Goal: Task Accomplishment & Management: Complete application form

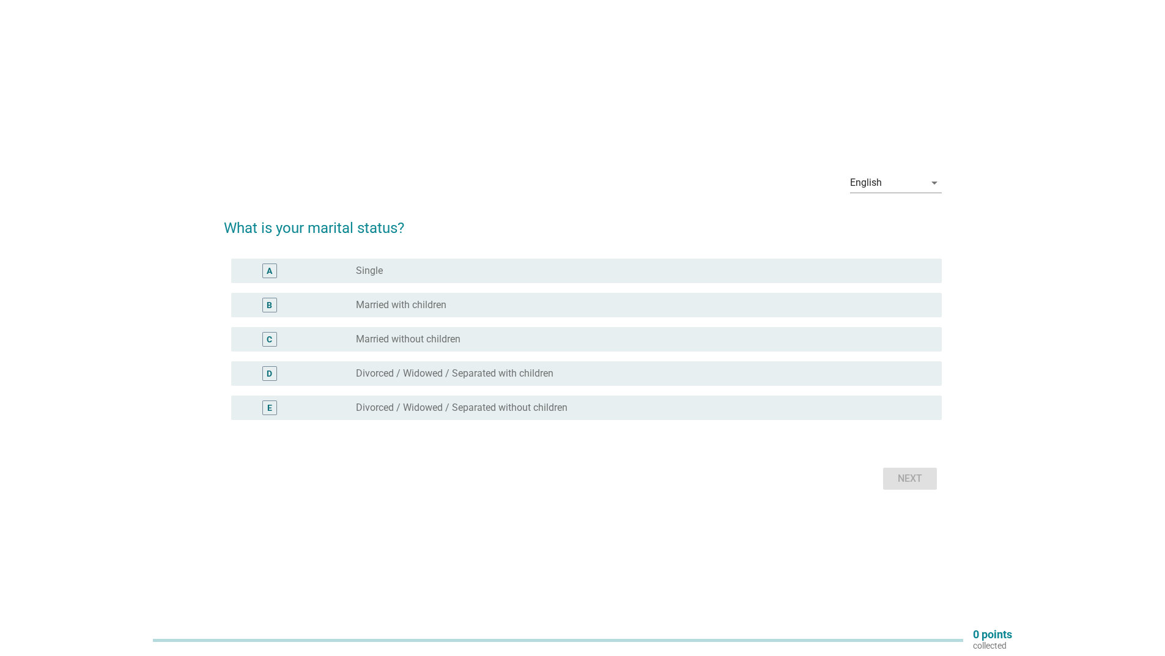
click at [533, 318] on div "B radio_button_unchecked Married with children" at bounding box center [583, 305] width 718 height 34
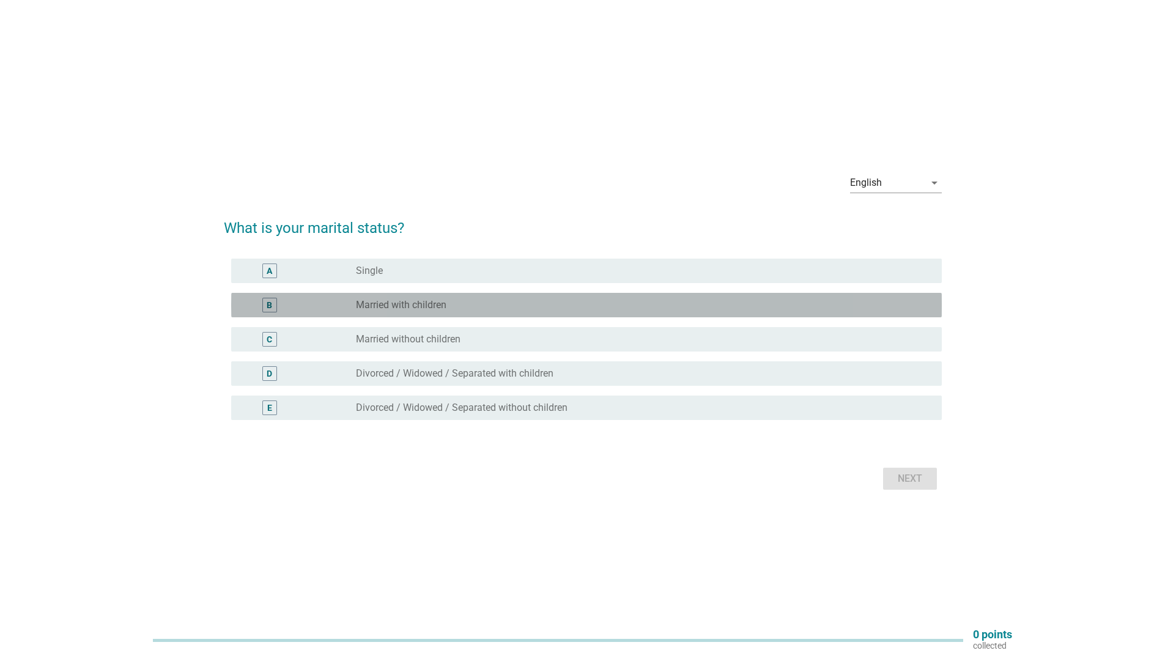
click at [533, 315] on div "B radio_button_unchecked Married with children" at bounding box center [586, 305] width 710 height 24
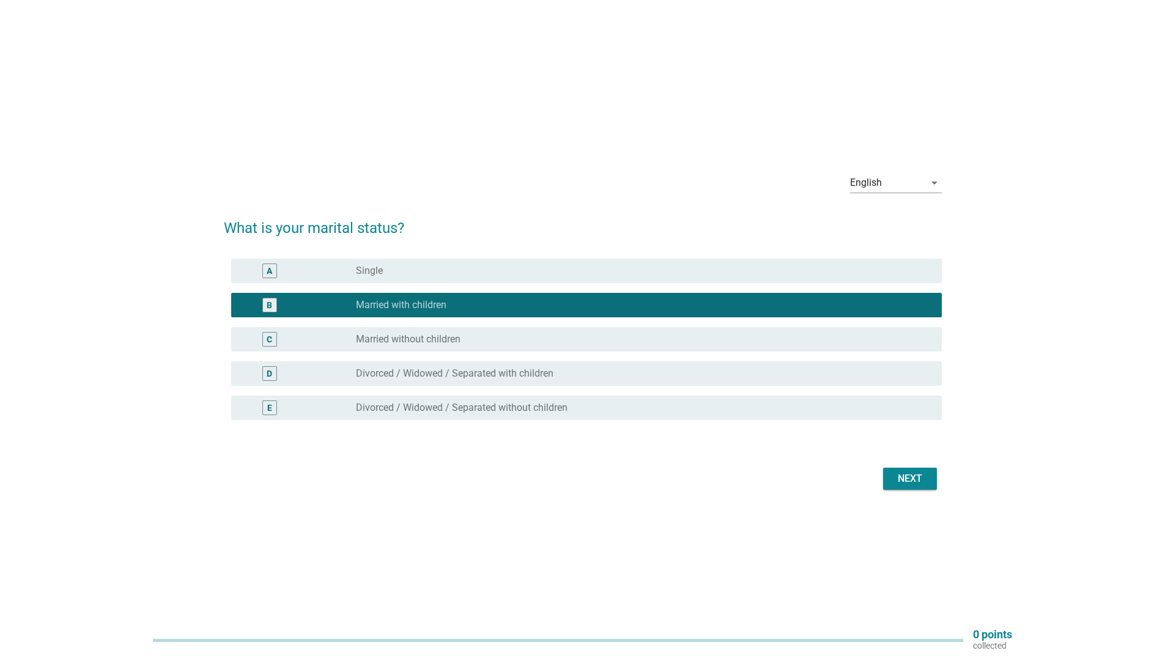
click at [905, 476] on div "Next" at bounding box center [910, 478] width 34 height 15
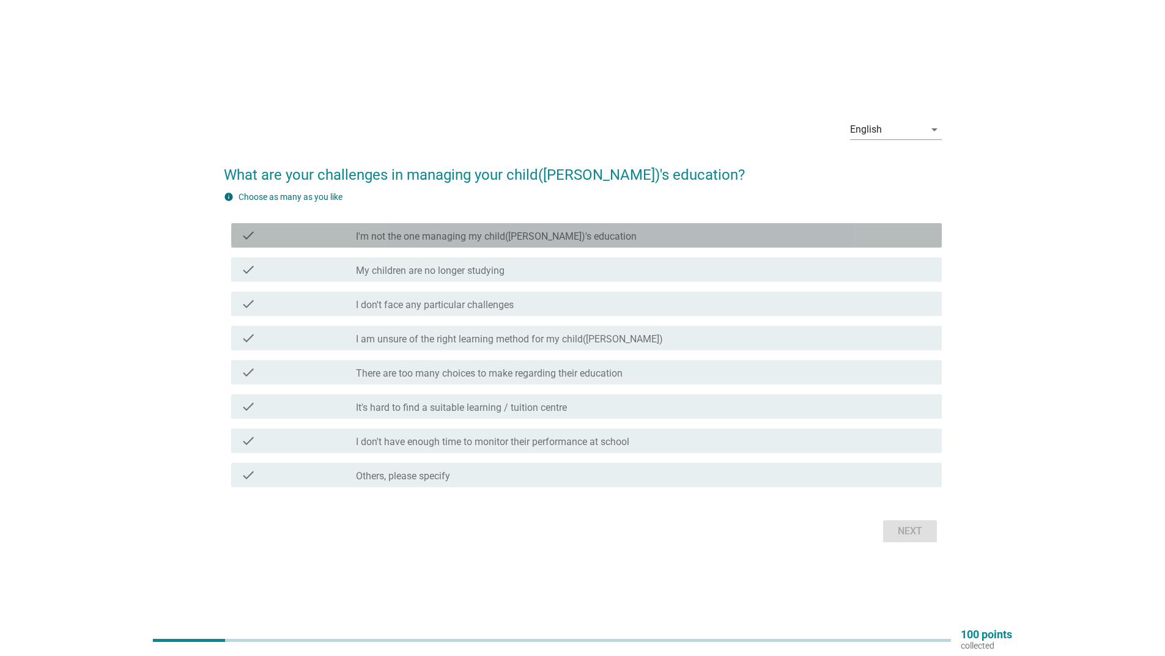
click at [457, 230] on div "check_box_outline_blank I'm not the one managing my child([PERSON_NAME])'s educ…" at bounding box center [644, 235] width 576 height 15
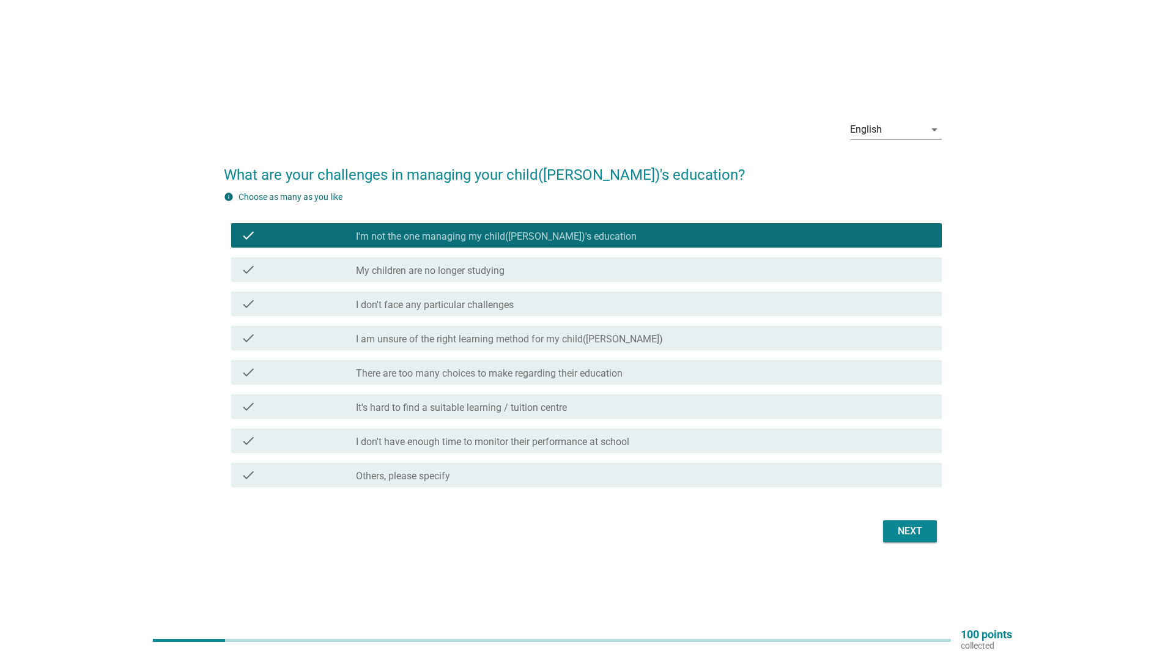
click at [537, 233] on label "I'm not the one managing my child([PERSON_NAME])'s education" at bounding box center [496, 237] width 281 height 12
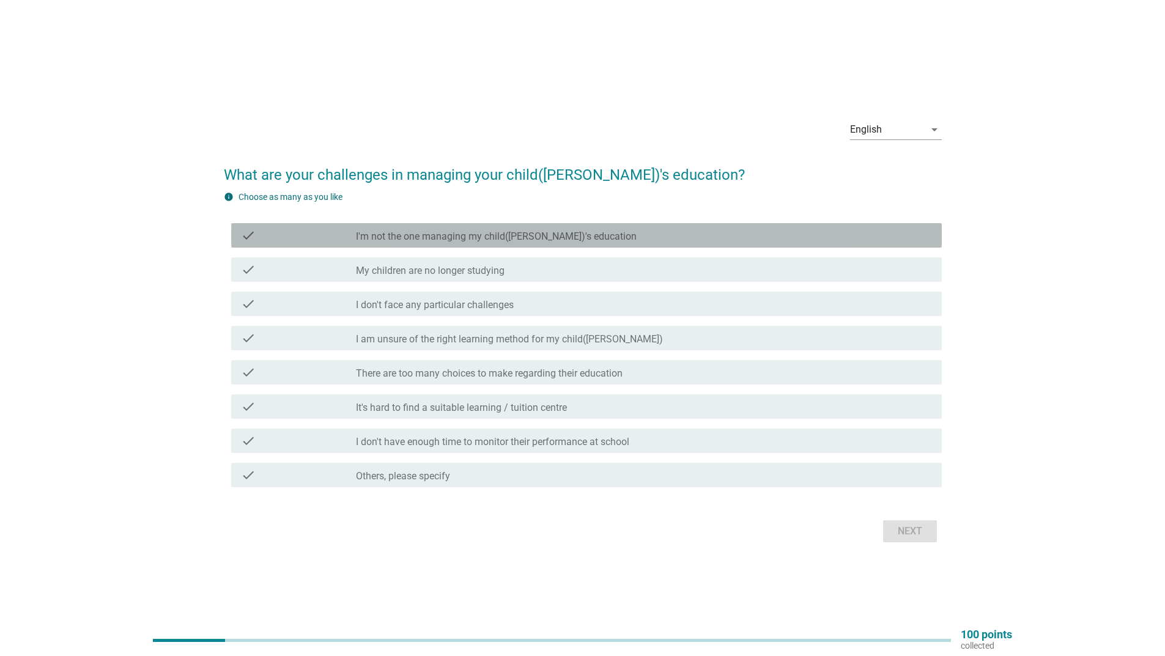
click at [451, 245] on div "check check_box I'm not the one managing my child([PERSON_NAME])'s education" at bounding box center [586, 235] width 710 height 24
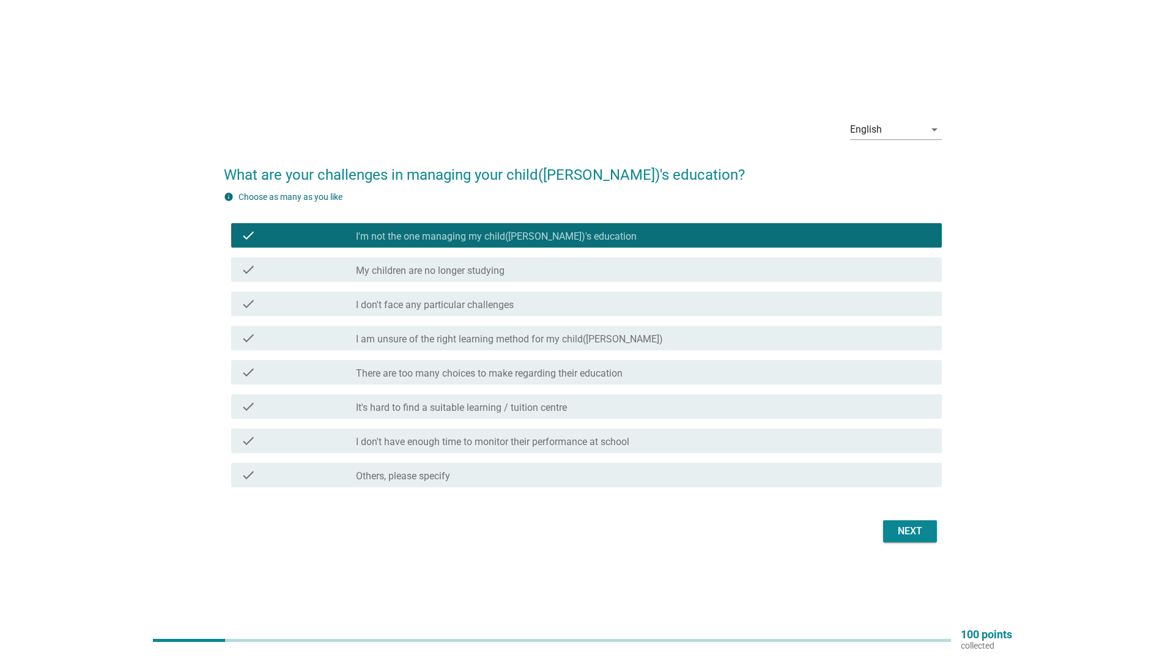
click at [451, 245] on div "check check_box I'm not the one managing my child([PERSON_NAME])'s education" at bounding box center [586, 235] width 710 height 24
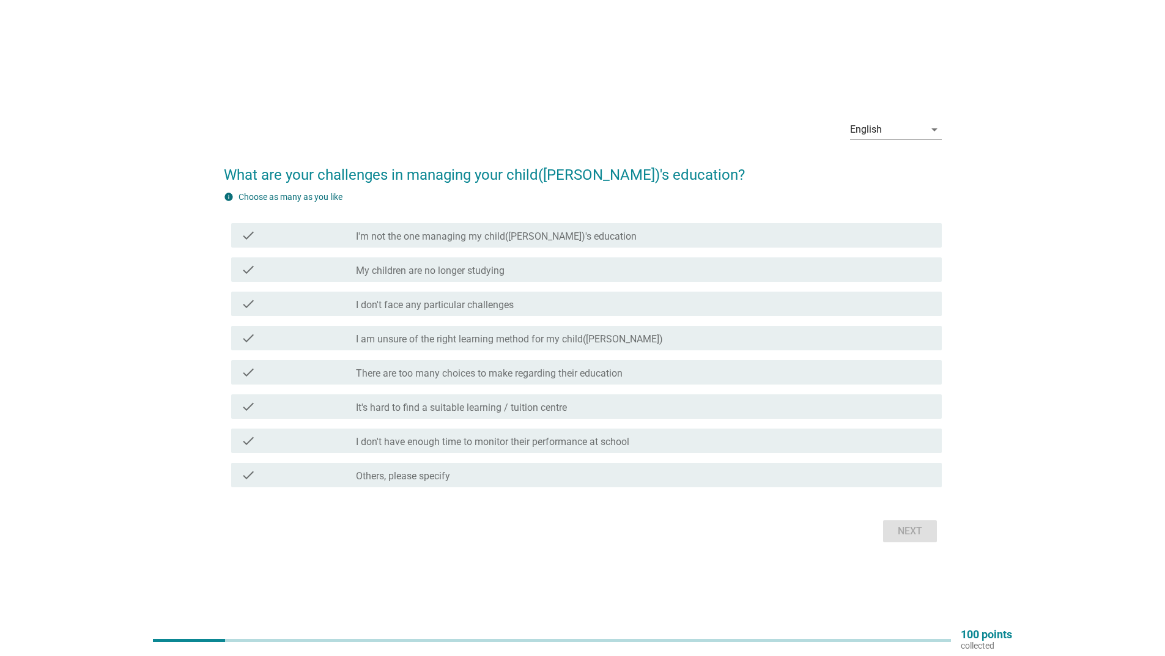
click at [510, 338] on label "I am unsure of the right learning method for my child([PERSON_NAME])" at bounding box center [509, 339] width 307 height 12
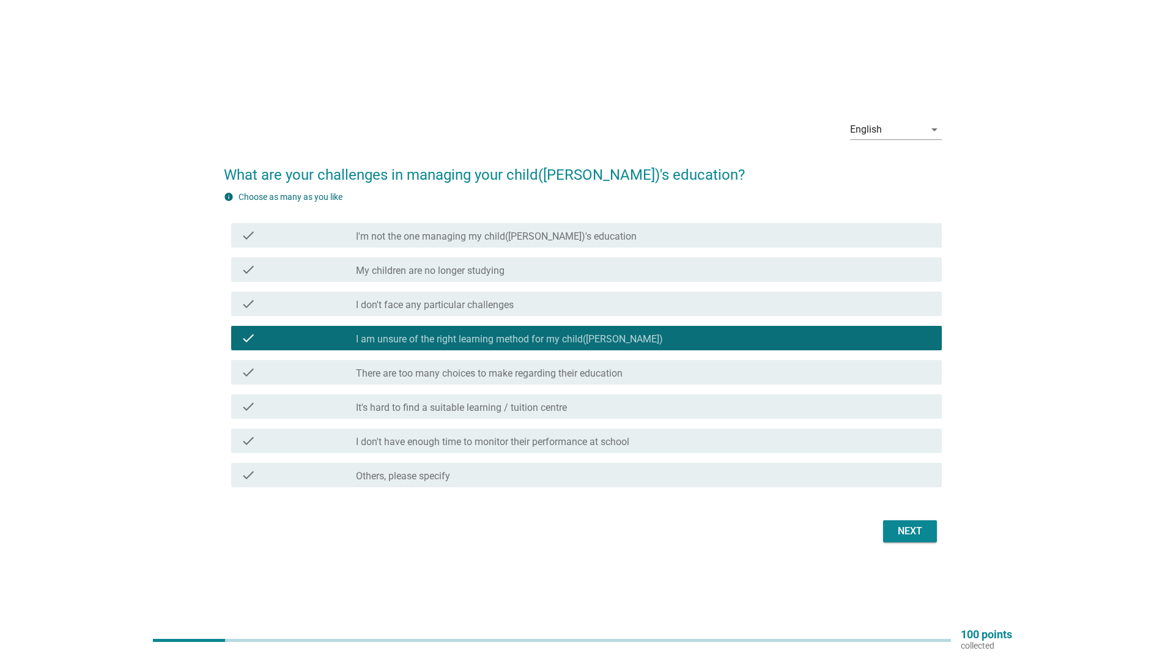
click at [618, 382] on div "check check_box_outline_blank There are too many choices to make regarding thei…" at bounding box center [586, 372] width 710 height 24
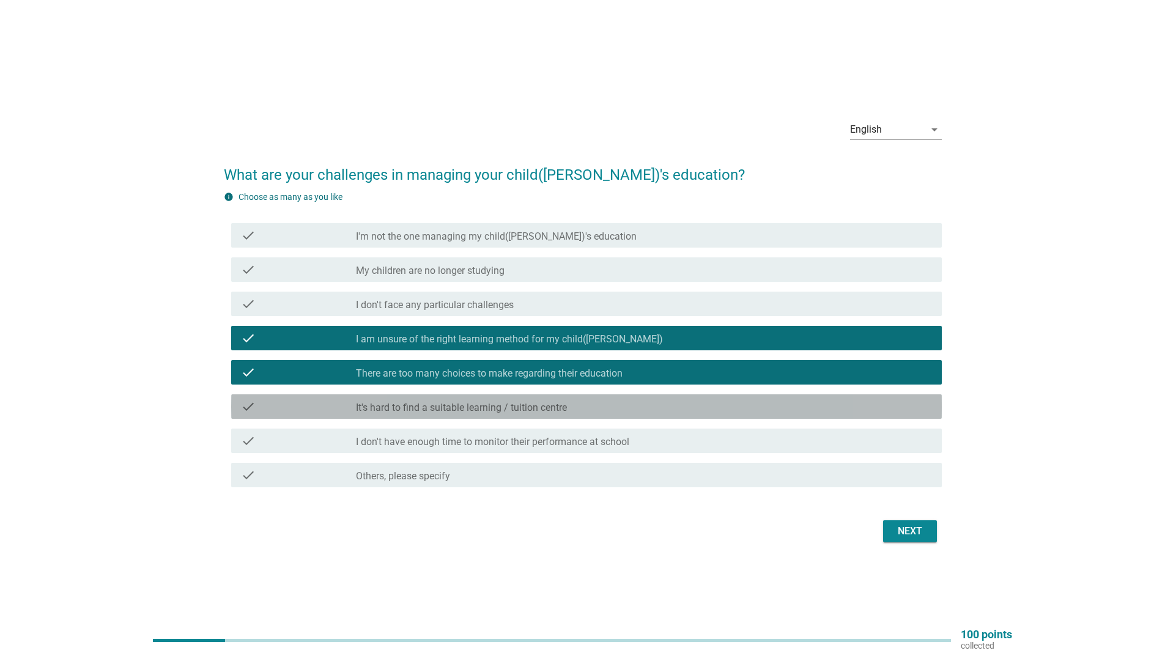
click at [440, 405] on label "It's hard to find a suitable learning / tuition centre" at bounding box center [461, 408] width 211 height 12
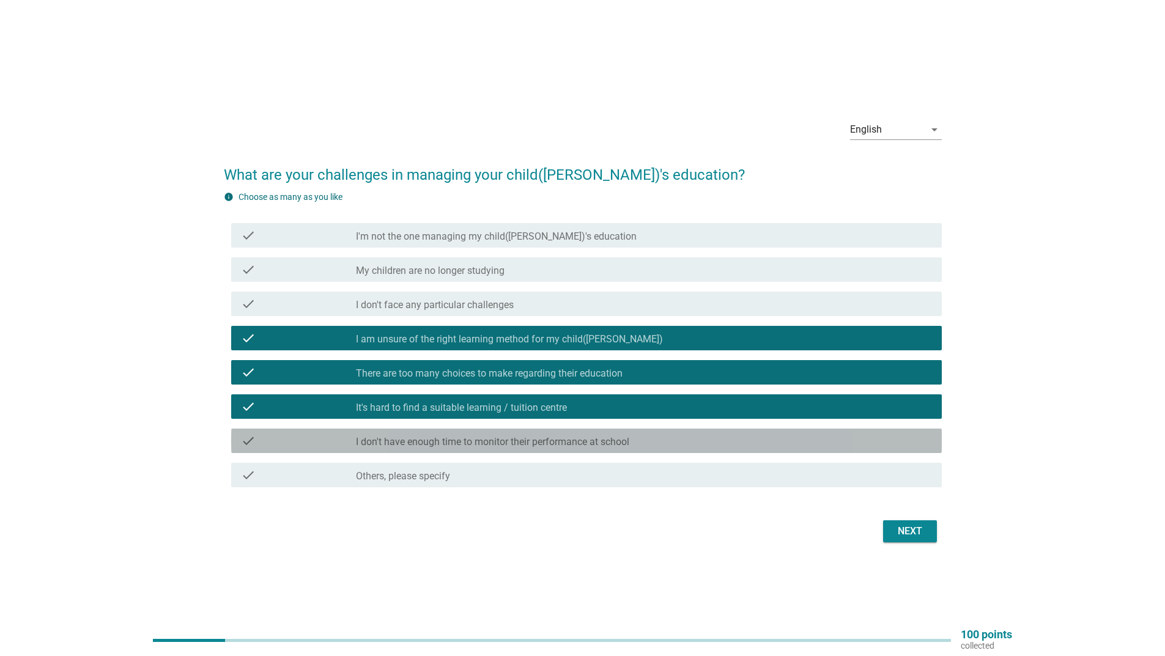
click at [646, 441] on div "check_box_outline_blank I don't have enough time to monitor their performance a…" at bounding box center [644, 440] width 576 height 15
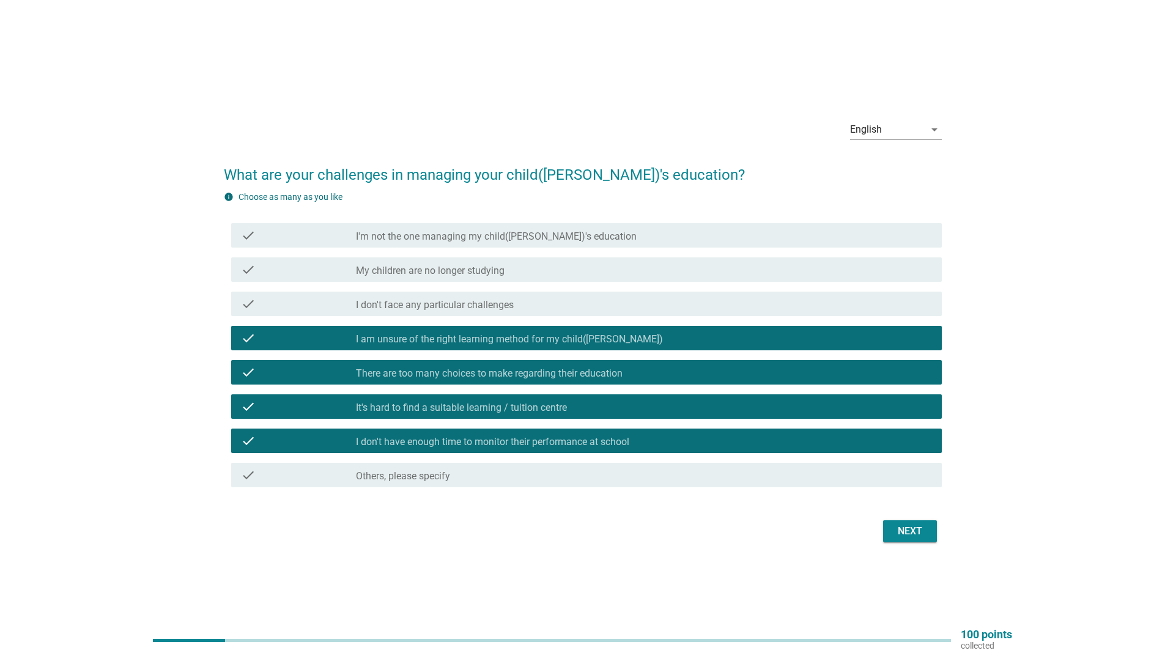
click at [646, 441] on div "check_box_outline_blank I don't have enough time to monitor their performance a…" at bounding box center [644, 440] width 576 height 15
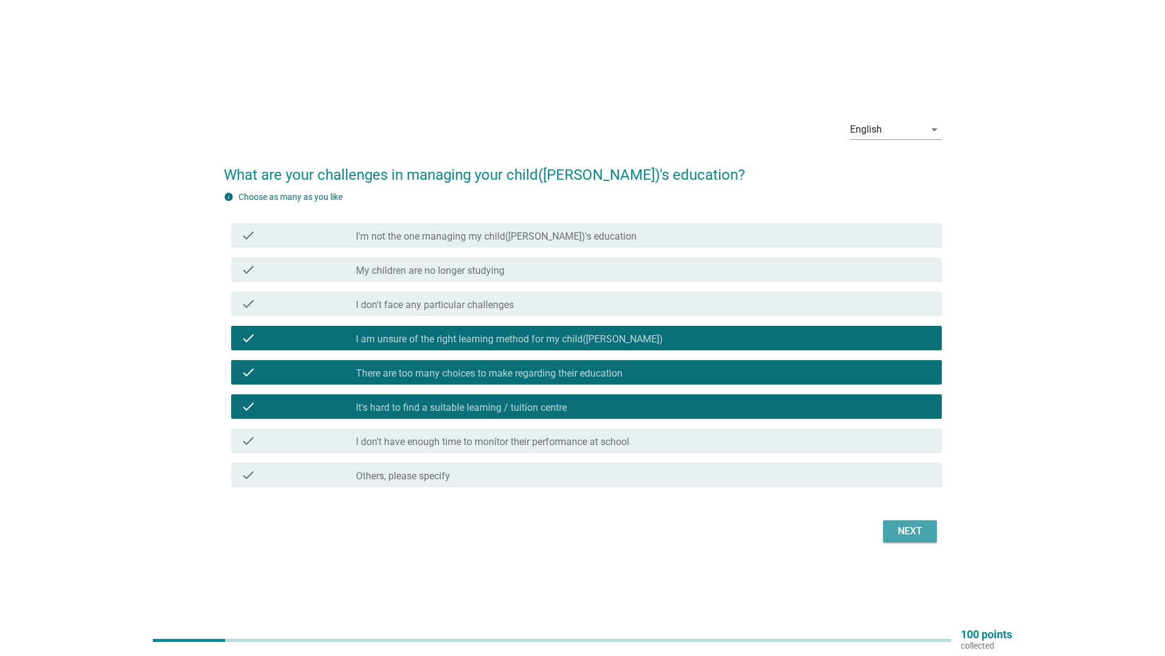
click at [896, 531] on div "Next" at bounding box center [910, 531] width 34 height 15
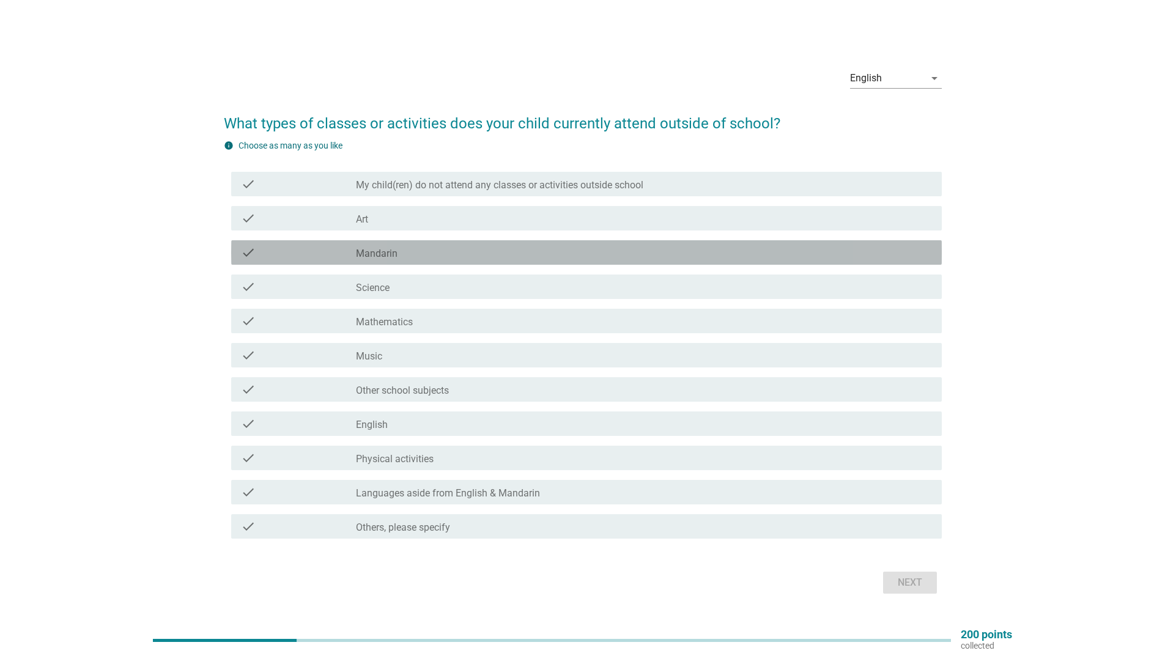
click at [397, 258] on div "check_box_outline_blank Mandarin" at bounding box center [644, 252] width 576 height 15
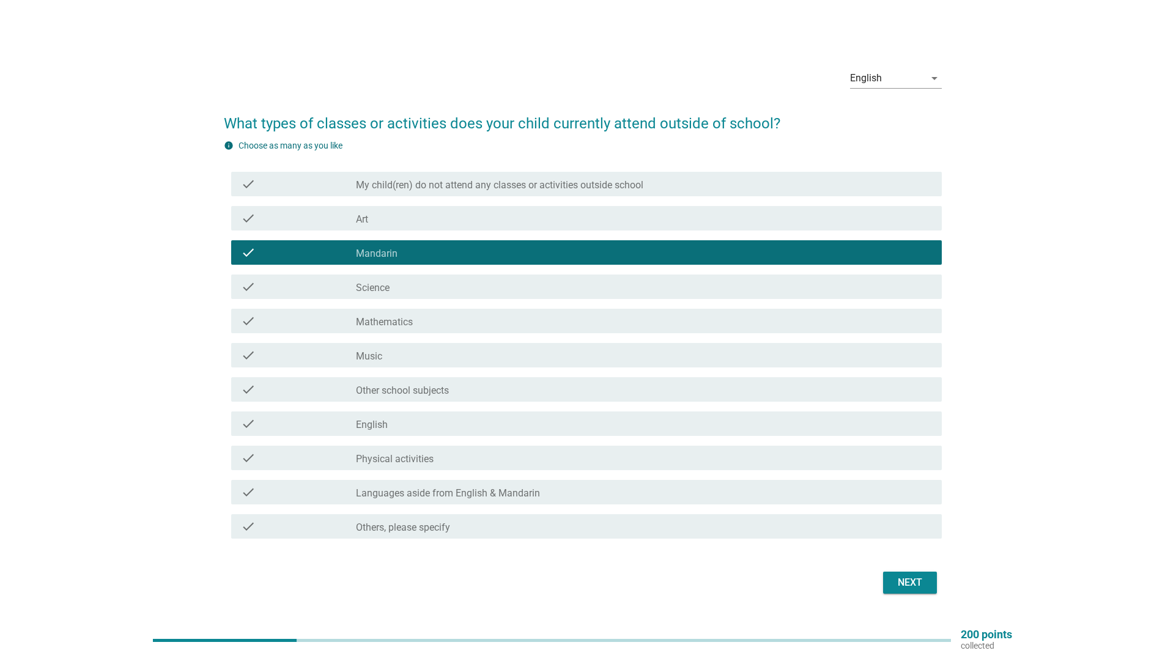
click at [460, 349] on div "check_box_outline_blank Music" at bounding box center [644, 355] width 576 height 15
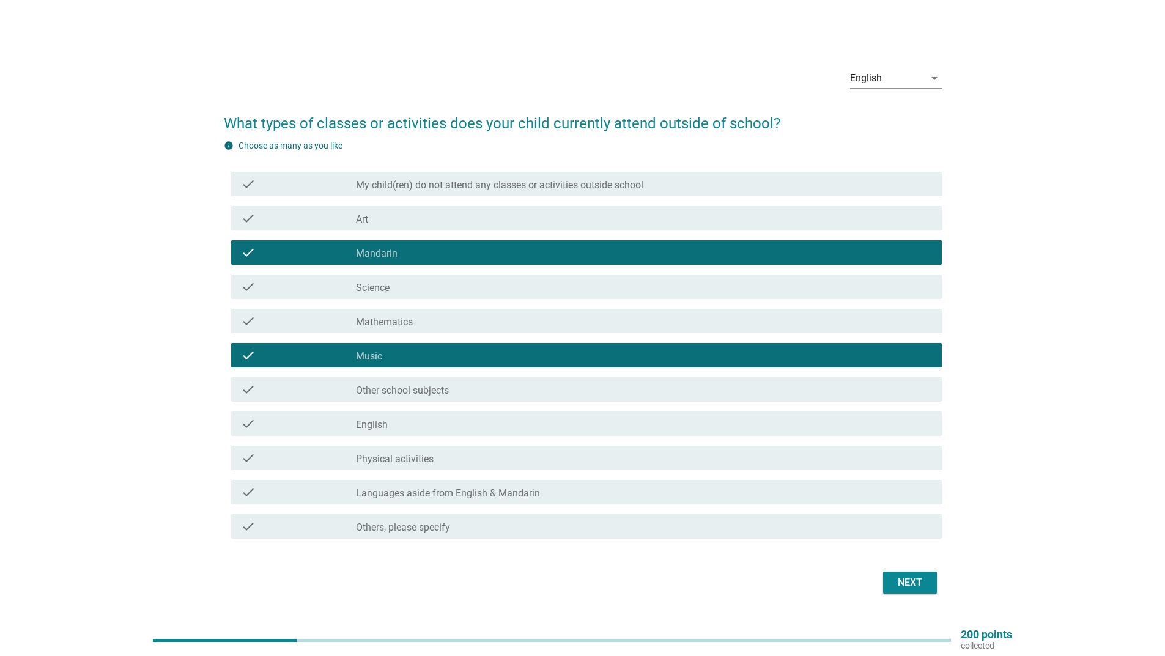
click at [406, 337] on div "check check_box_outline_blank Mathematics" at bounding box center [583, 321] width 718 height 34
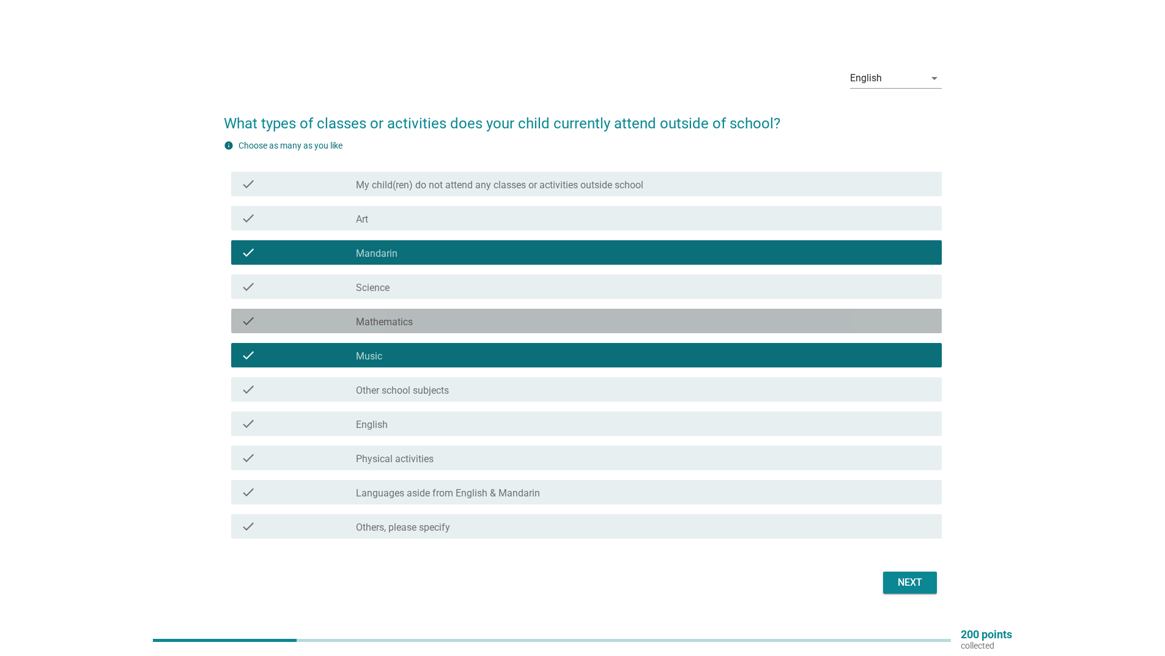
click at [400, 322] on label "Mathematics" at bounding box center [384, 322] width 57 height 12
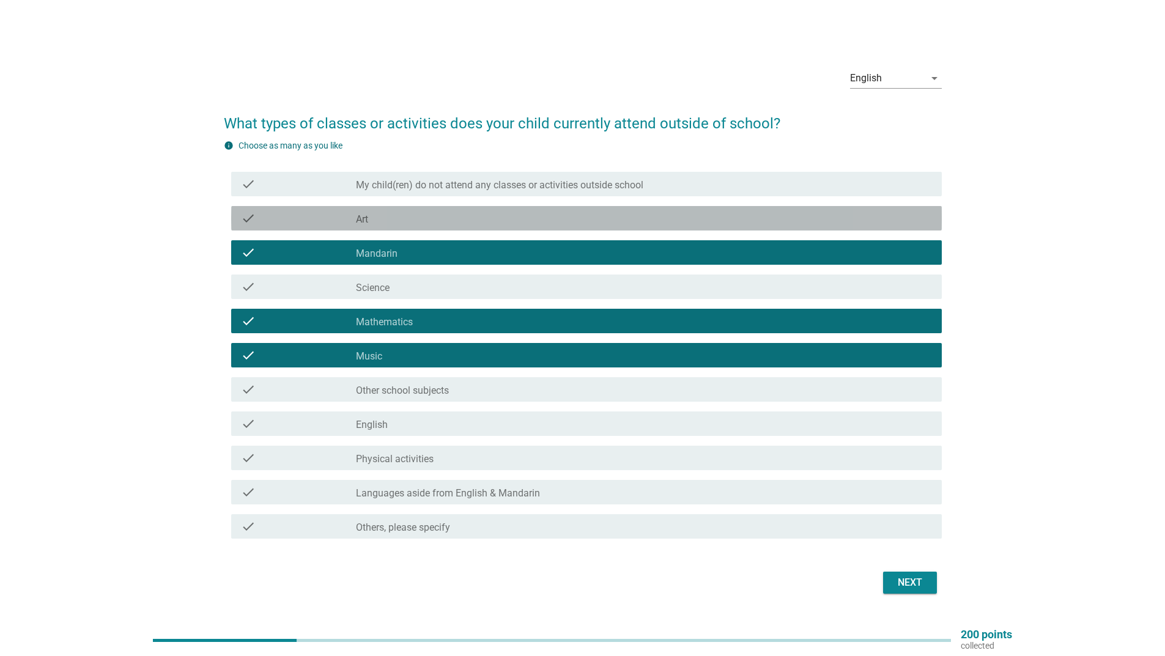
click at [497, 209] on div "check check_box_outline_blank Art" at bounding box center [586, 218] width 710 height 24
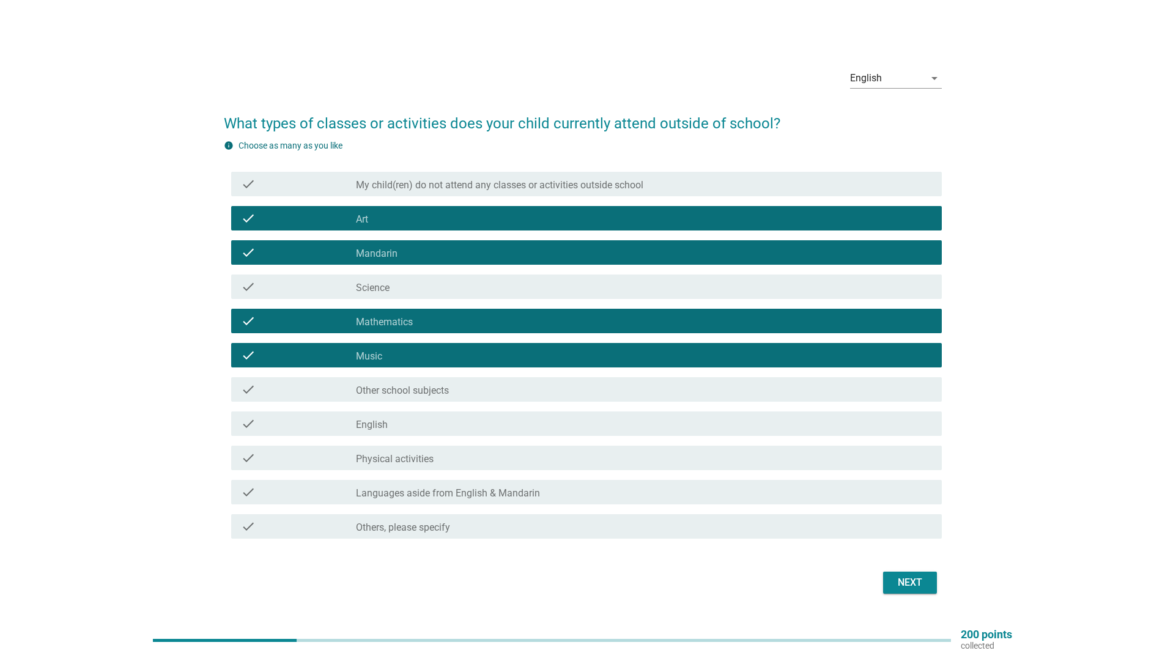
click at [890, 590] on button "Next" at bounding box center [910, 583] width 54 height 22
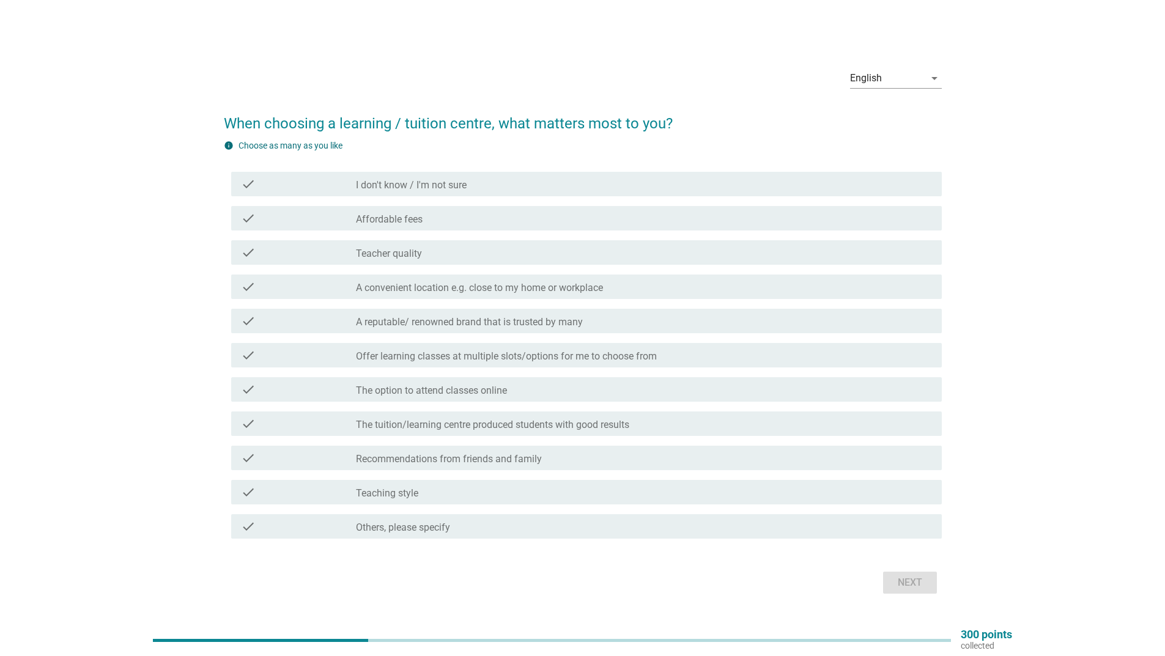
click at [472, 360] on label "Offer learning classes at multiple slots/options for me to choose from" at bounding box center [506, 356] width 301 height 12
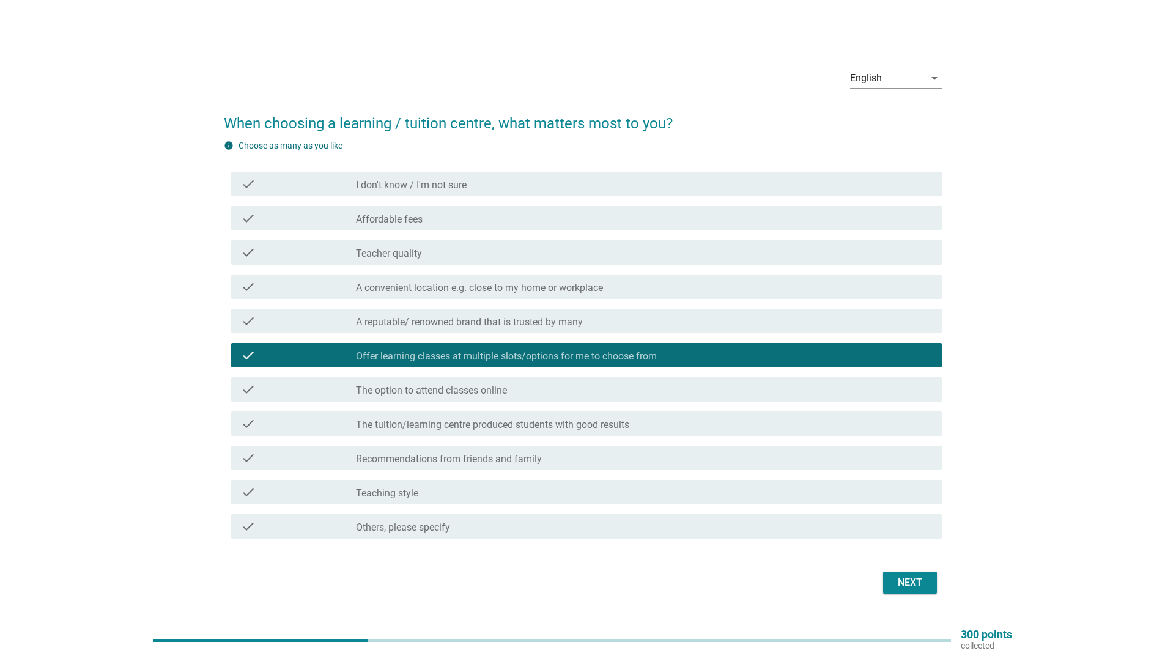
click at [482, 408] on div "check check_box_outline_blank The tuition/learning centre produced students wit…" at bounding box center [583, 424] width 718 height 34
click at [506, 484] on div "check check_box_outline_blank Teaching style" at bounding box center [586, 492] width 710 height 24
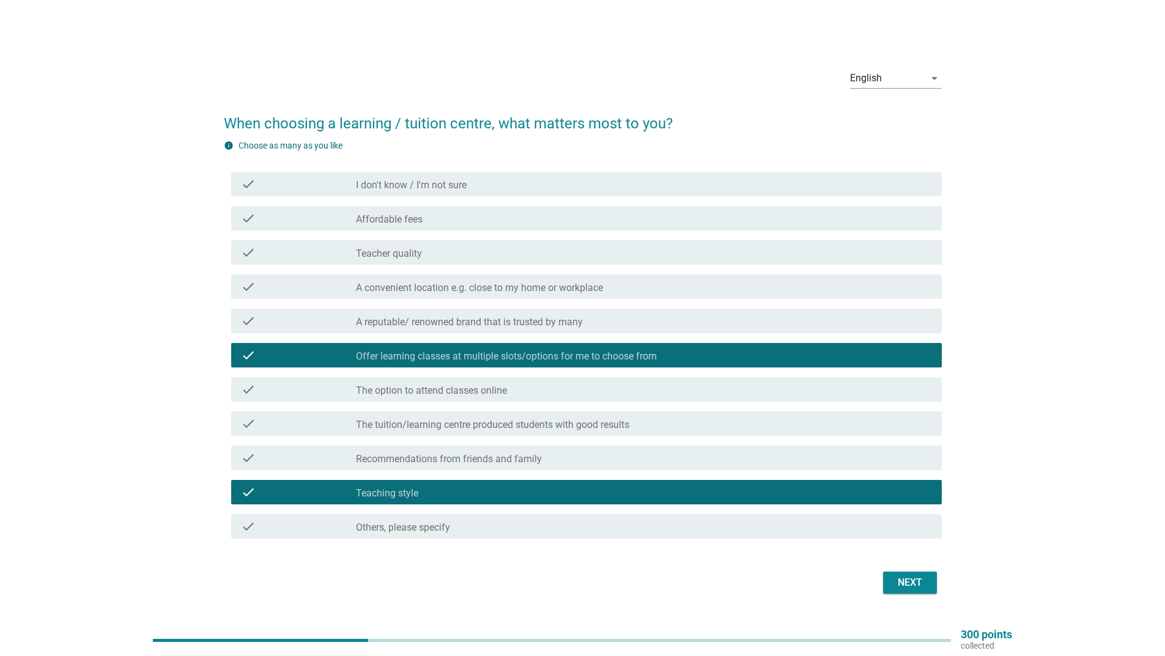
click at [479, 443] on div "check check_box_outline_blank Recommendations from friends and family" at bounding box center [583, 458] width 718 height 34
click at [621, 448] on div "check check_box_outline_blank Recommendations from friends and family" at bounding box center [586, 458] width 710 height 24
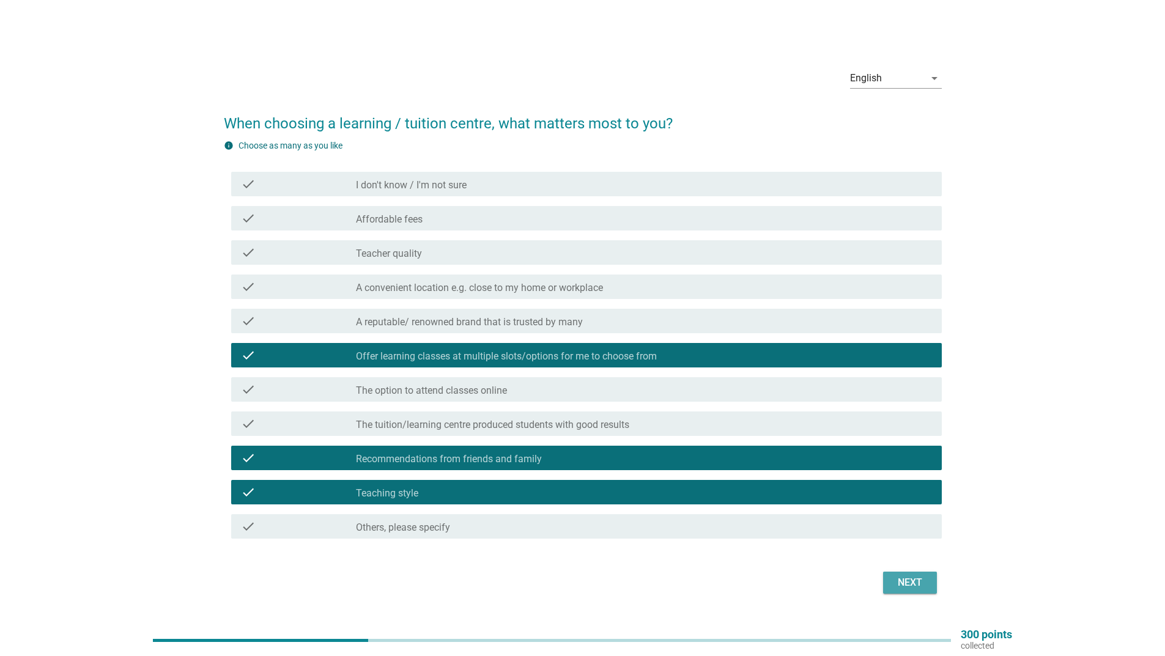
click at [923, 578] on div "Next" at bounding box center [910, 582] width 34 height 15
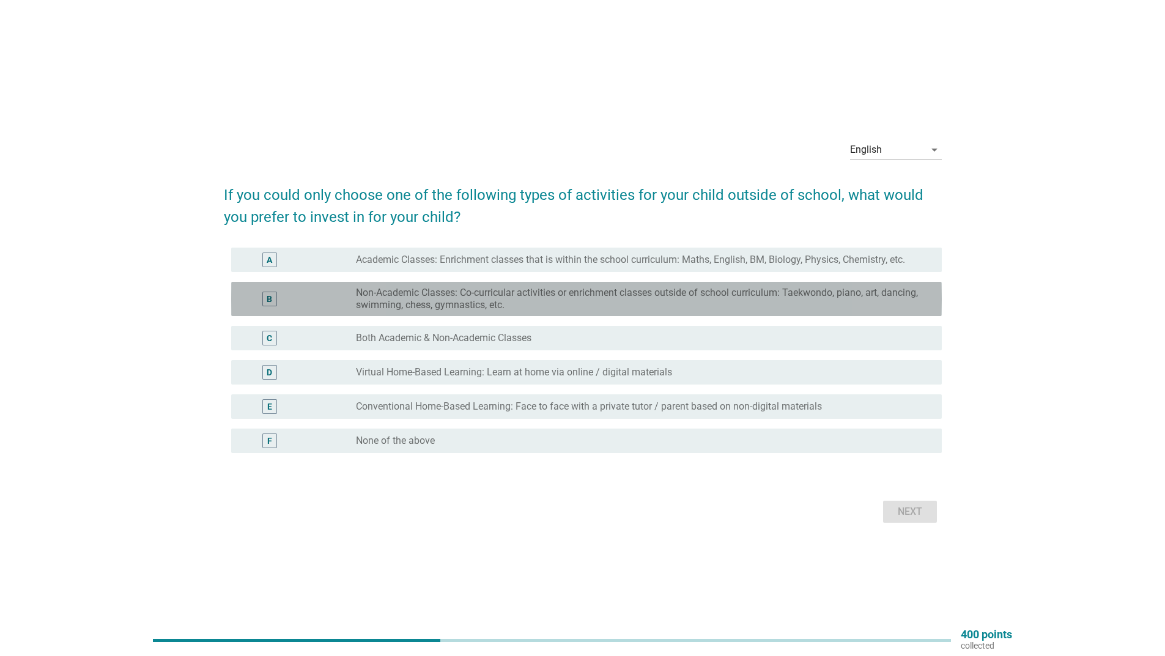
click at [462, 284] on div "B radio_button_unchecked Non-Academic Classes: Co-curricular activities or enri…" at bounding box center [586, 299] width 710 height 34
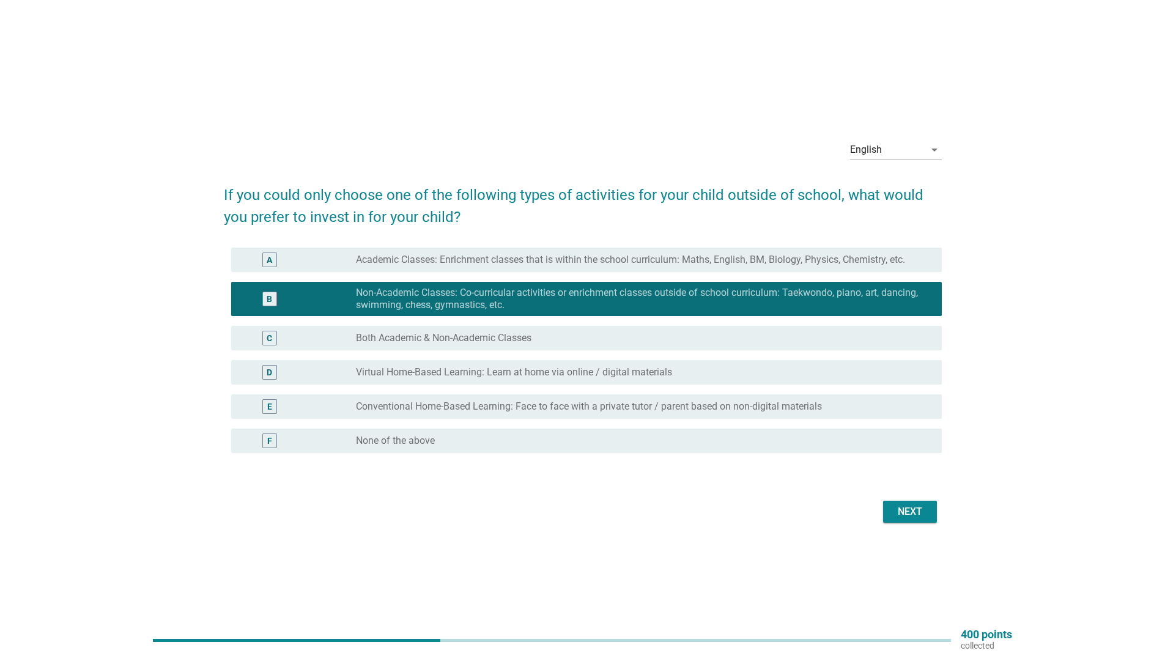
click at [465, 349] on div "C radio_button_unchecked Both Academic & Non-Academic Classes" at bounding box center [586, 338] width 710 height 24
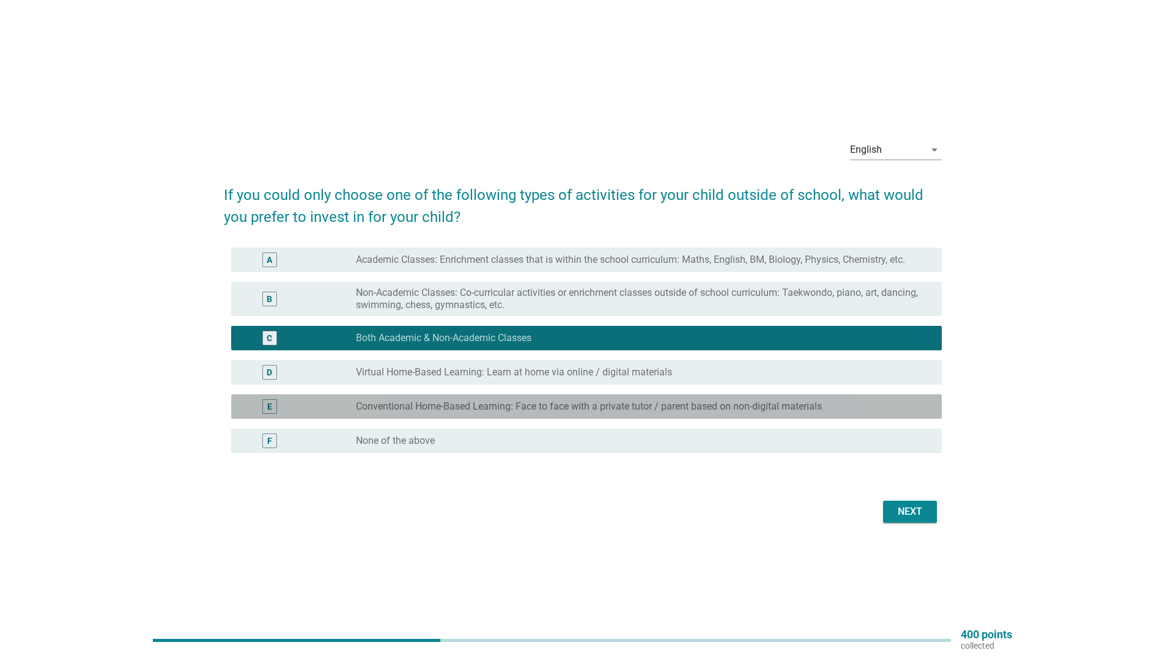
click at [442, 408] on label "Conventional Home-Based Learning: Face to face with a private tutor / parent ba…" at bounding box center [589, 406] width 466 height 12
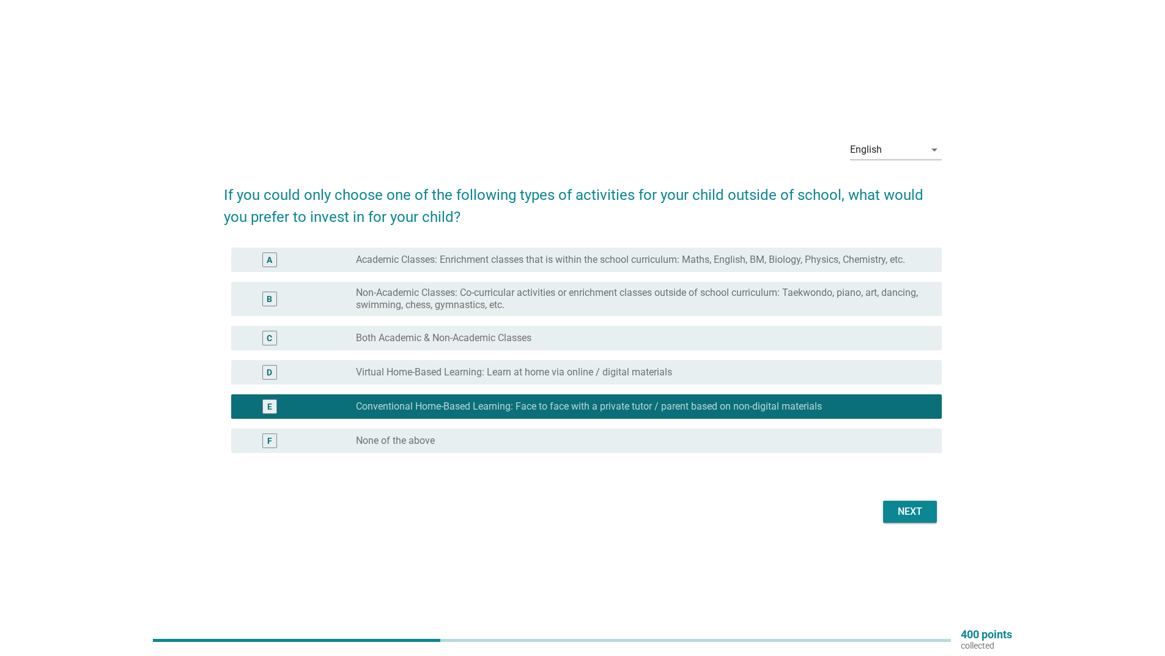
click at [932, 511] on button "Next" at bounding box center [910, 512] width 54 height 22
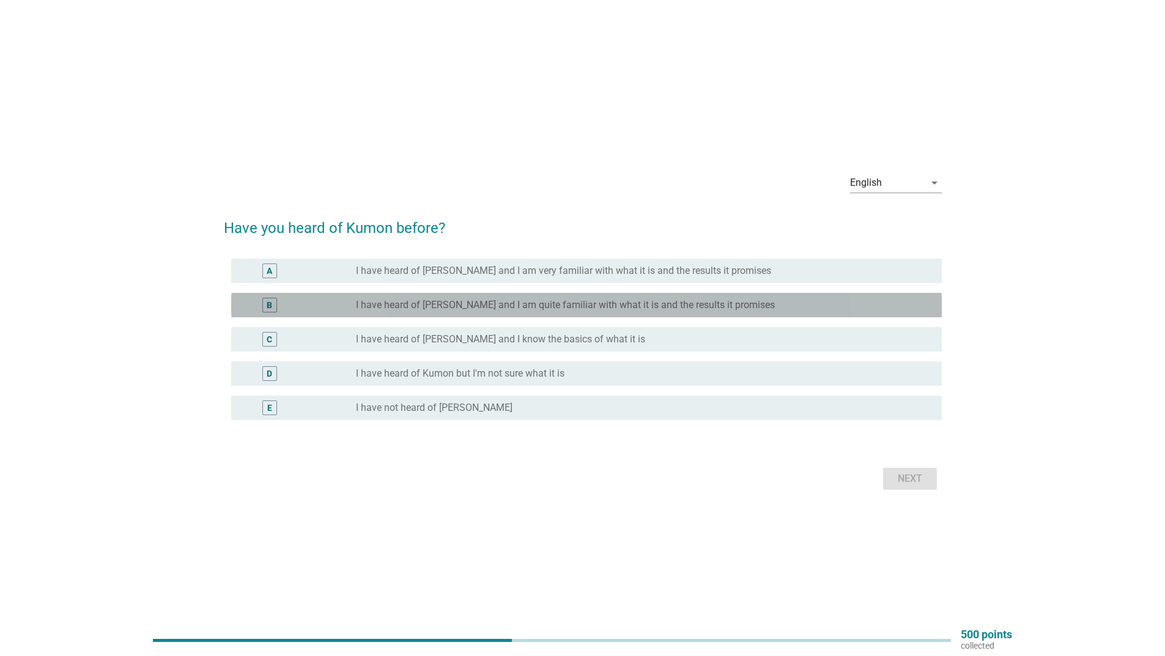
click at [525, 303] on label "I have heard of [PERSON_NAME] and I am quite familiar with what it is and the r…" at bounding box center [565, 305] width 419 height 12
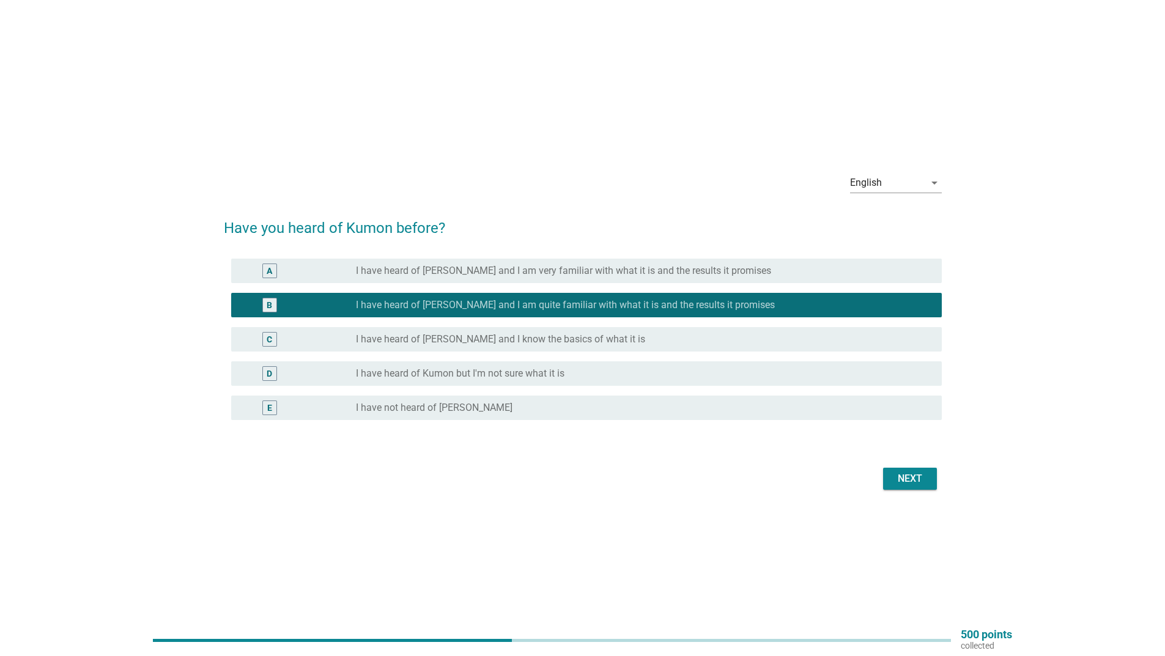
click at [917, 476] on div "Next" at bounding box center [910, 478] width 34 height 15
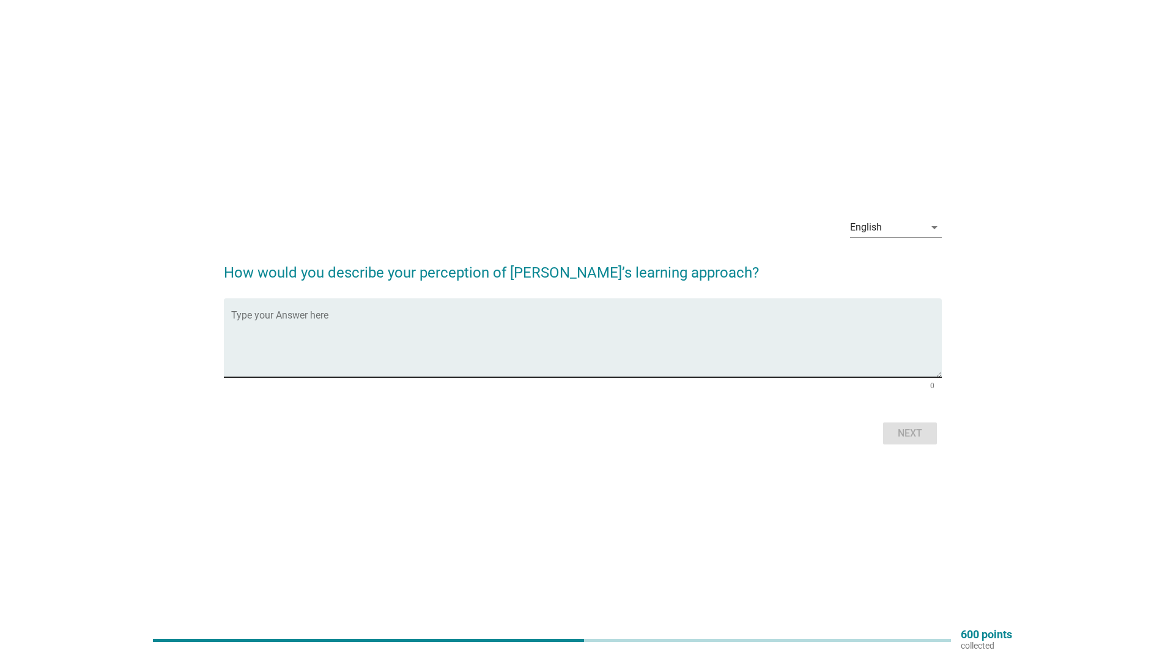
click at [343, 327] on textarea "Type your Answer here" at bounding box center [586, 345] width 710 height 64
type textarea "good , recommed by my friend"
click at [928, 430] on button "Next" at bounding box center [910, 433] width 54 height 22
click at [334, 328] on textarea "Type your Answer here" at bounding box center [586, 345] width 710 height 64
type textarea "good"
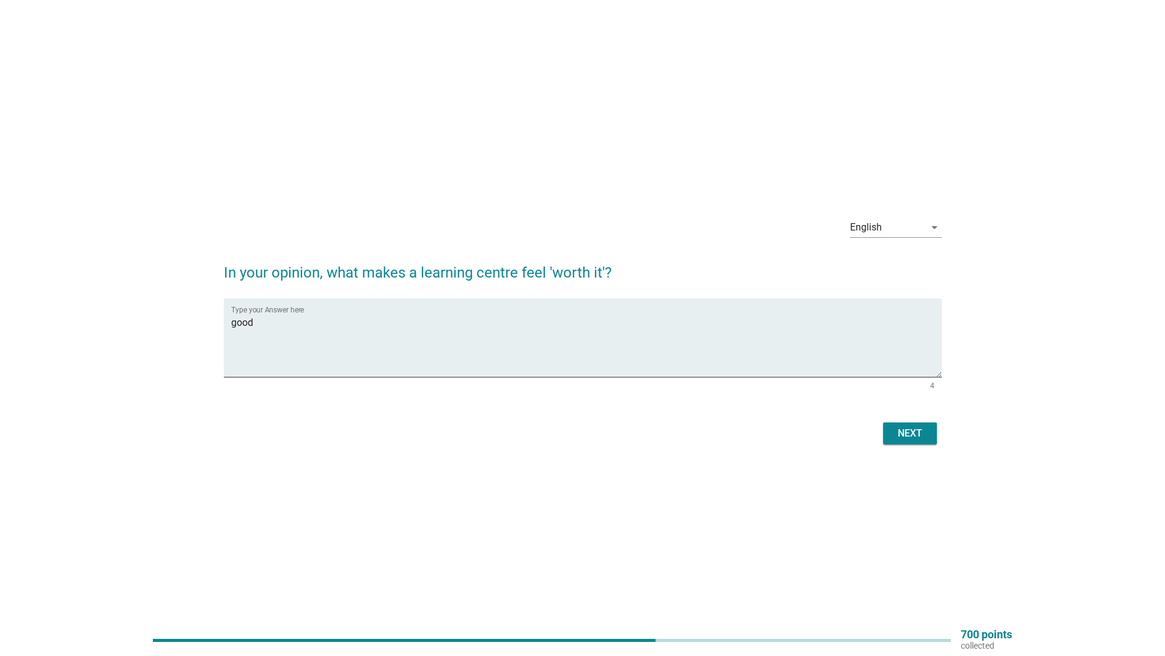
drag, startPoint x: 928, startPoint y: 452, endPoint x: 919, endPoint y: 441, distance: 13.9
click at [927, 452] on div "English arrow_drop_down In your opinion, what makes a learning centre feel 'wor…" at bounding box center [582, 328] width 737 height 260
click at [919, 441] on button "Next" at bounding box center [910, 433] width 54 height 22
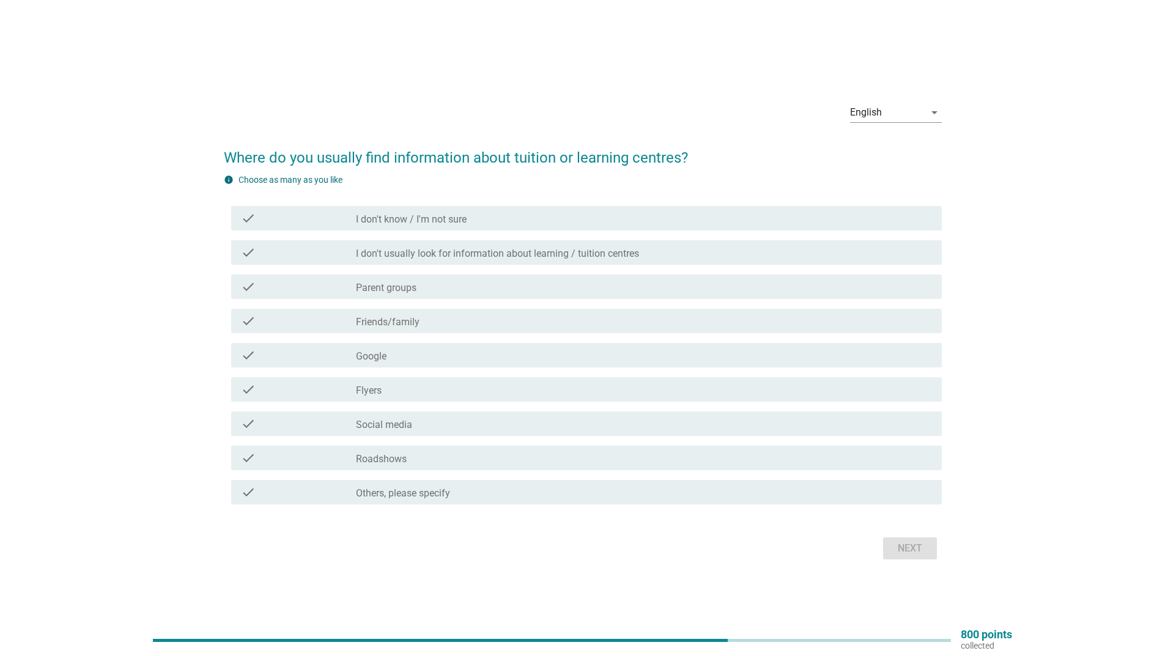
click at [404, 311] on div "check check_box_outline_blank Friends/family" at bounding box center [586, 321] width 710 height 24
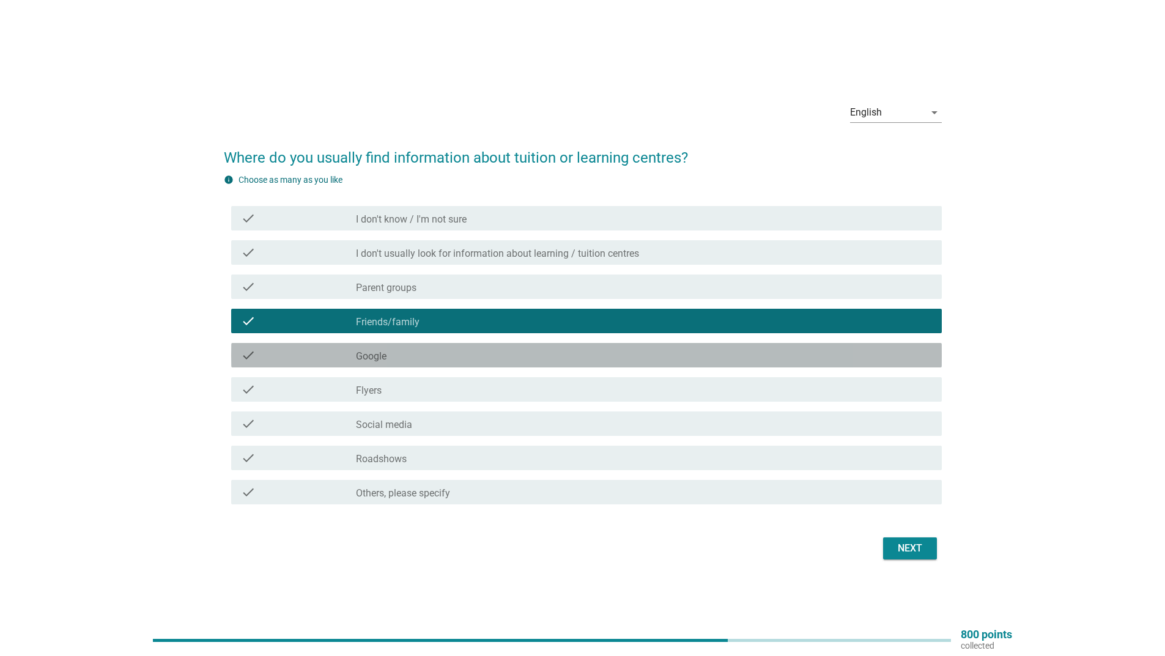
click at [390, 352] on div "check_box_outline_blank Google" at bounding box center [644, 355] width 576 height 15
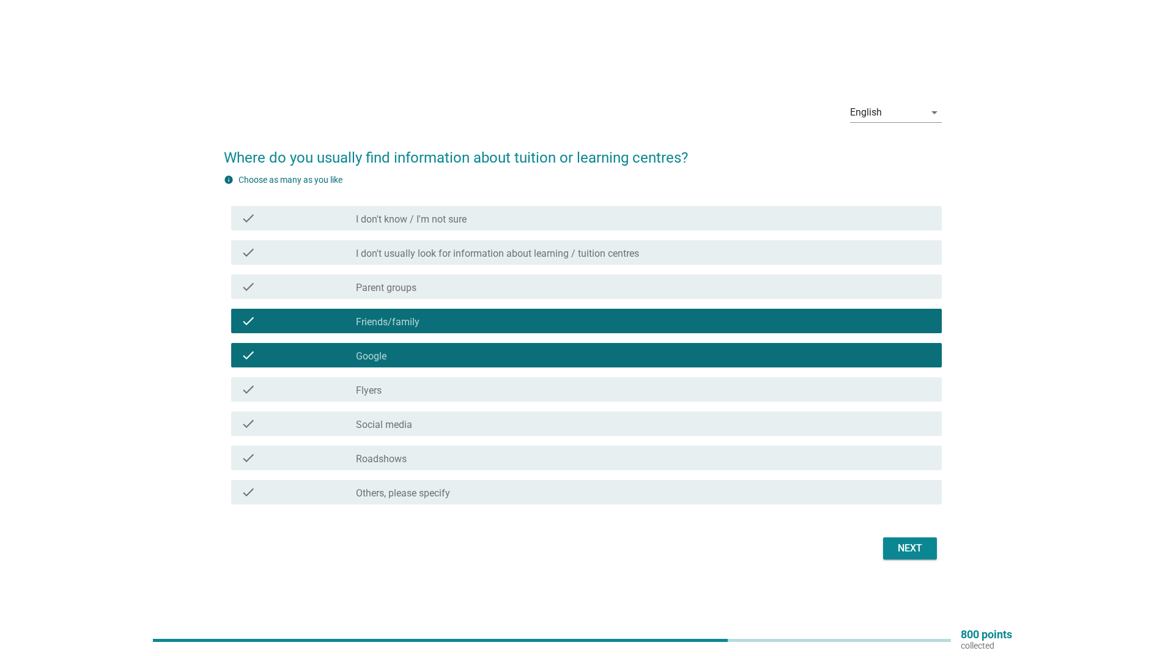
click at [427, 291] on div "check_box_outline_blank Parent groups" at bounding box center [644, 286] width 576 height 15
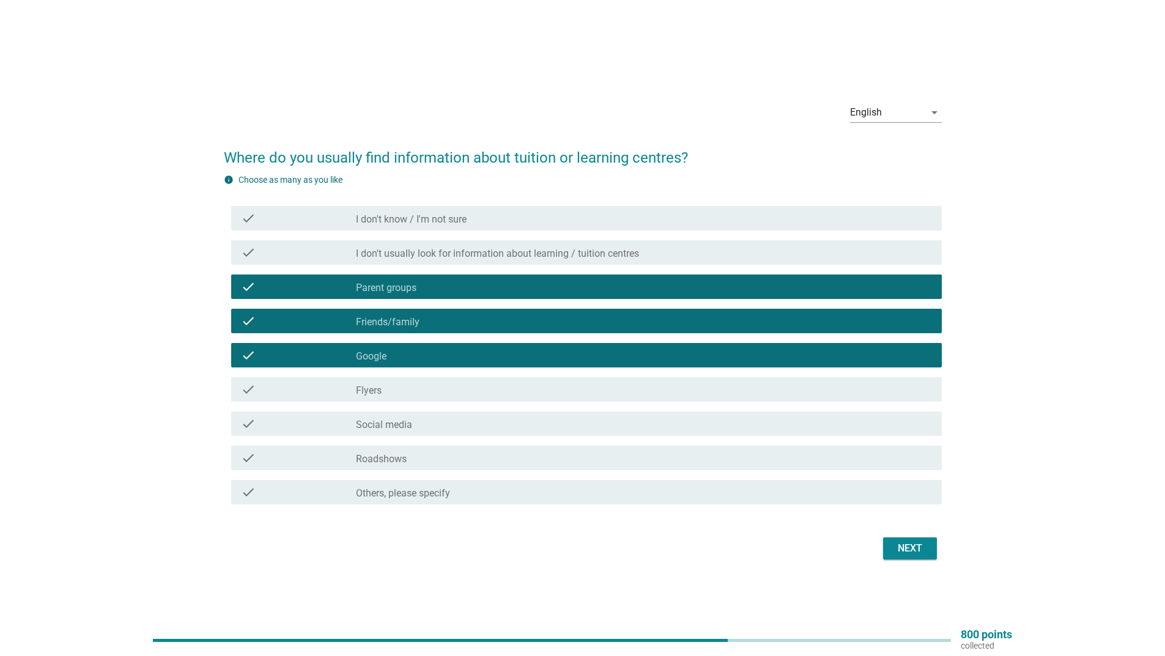
click at [368, 385] on label "Flyers" at bounding box center [369, 391] width 26 height 12
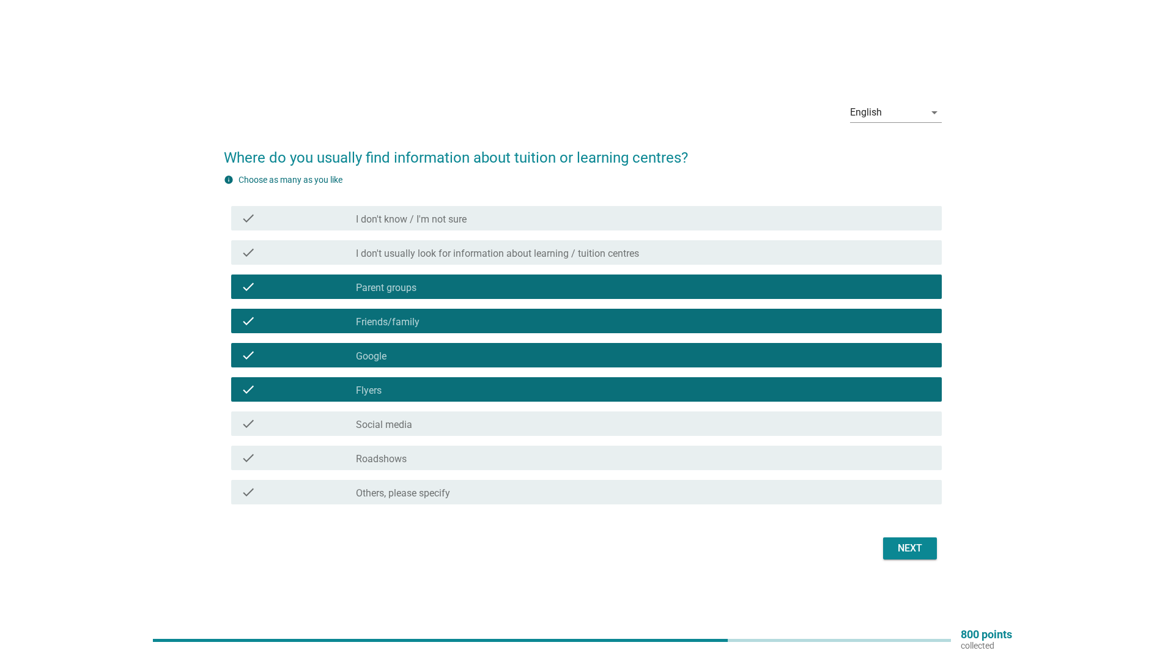
click at [410, 432] on div "check check_box_outline_blank Social media" at bounding box center [586, 423] width 710 height 24
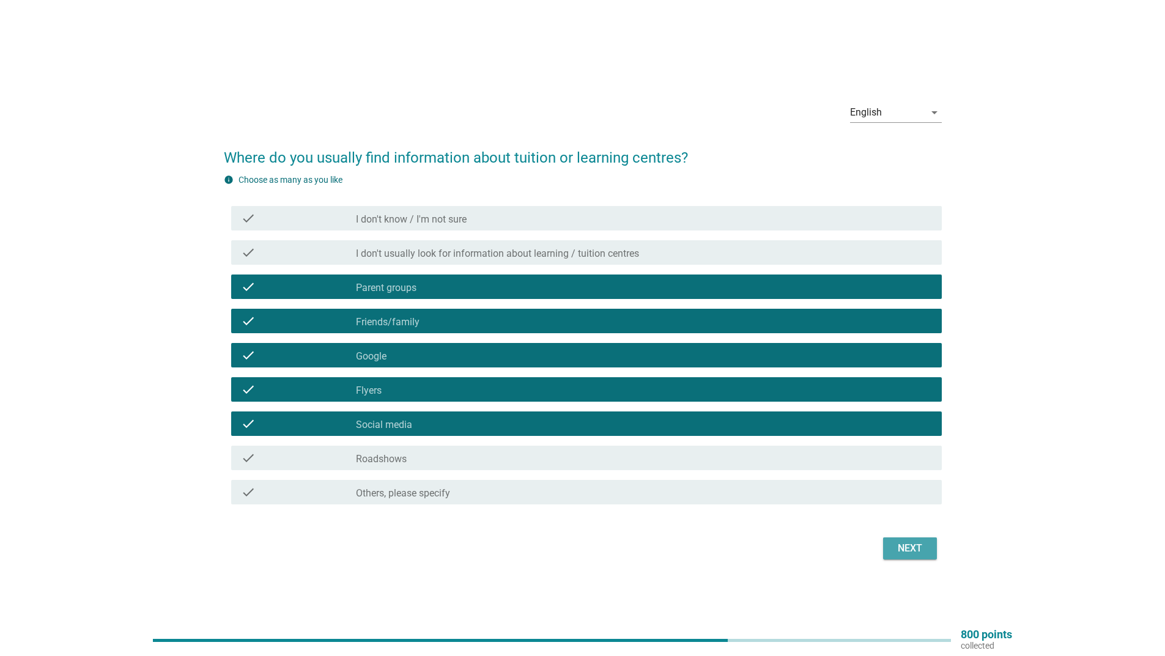
click at [918, 552] on div "Next" at bounding box center [910, 548] width 34 height 15
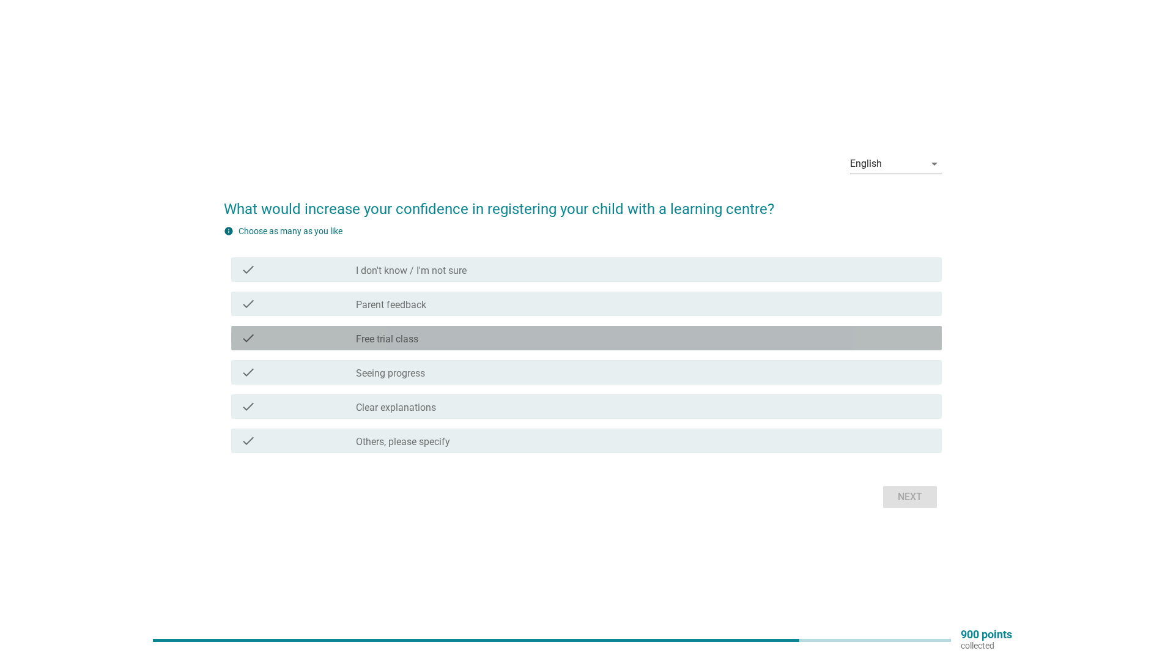
click at [443, 328] on div "check check_box_outline_blank Free trial class" at bounding box center [586, 338] width 710 height 24
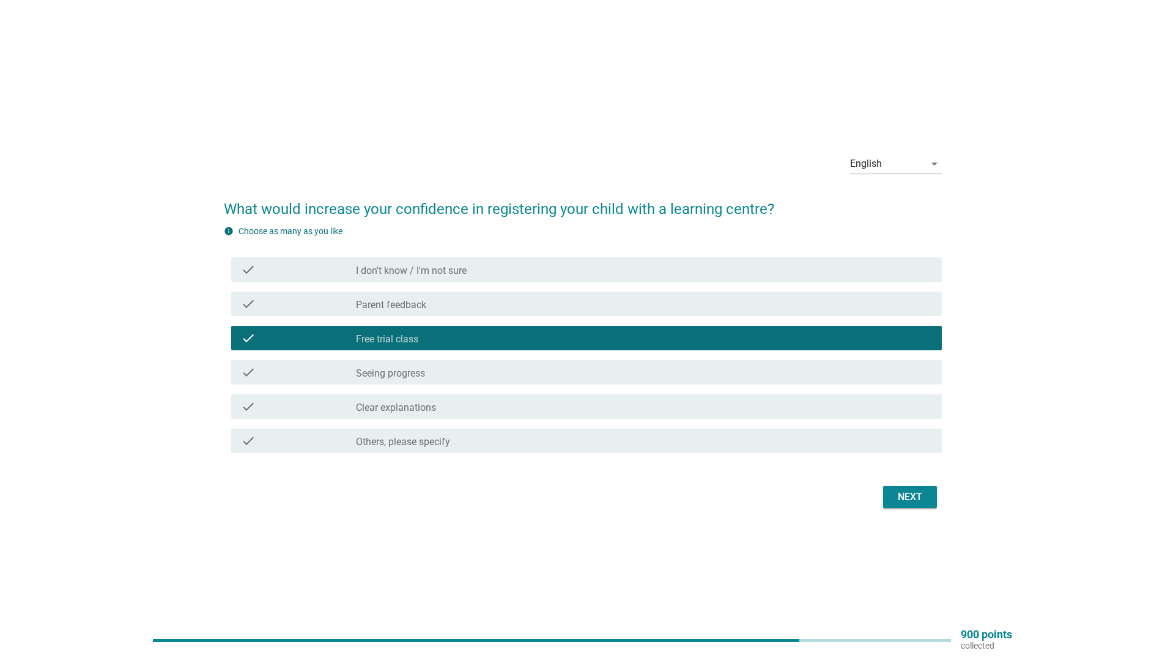
click at [448, 413] on div "check_box_outline_blank Clear explanations" at bounding box center [644, 406] width 576 height 15
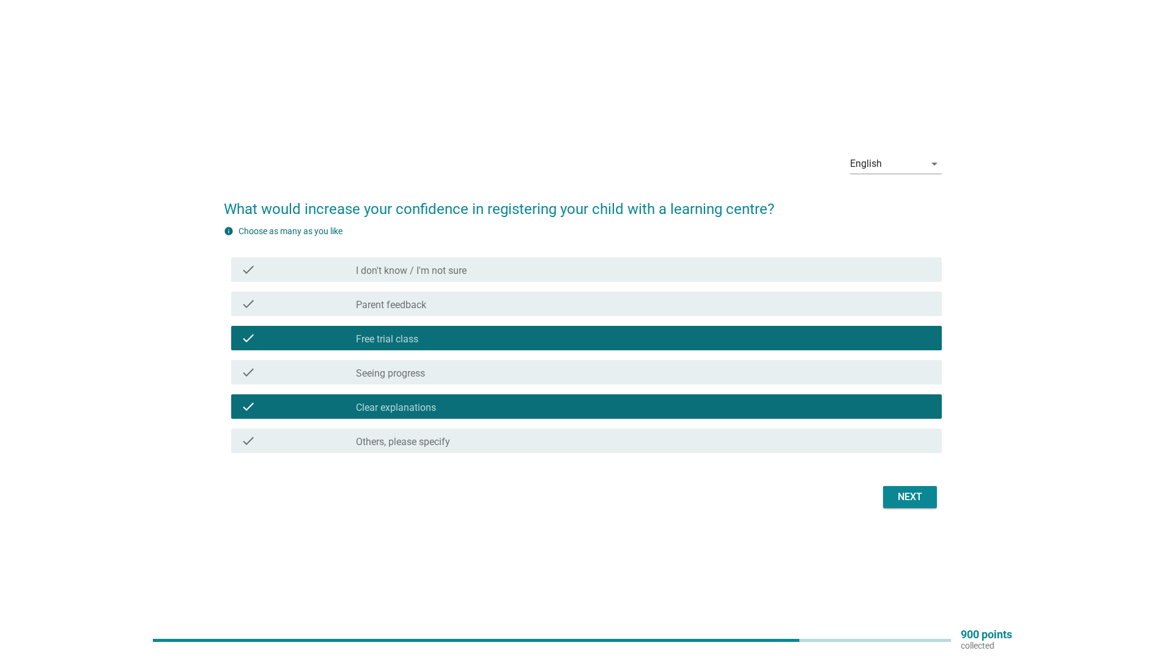
click at [921, 496] on div "Next" at bounding box center [910, 497] width 34 height 15
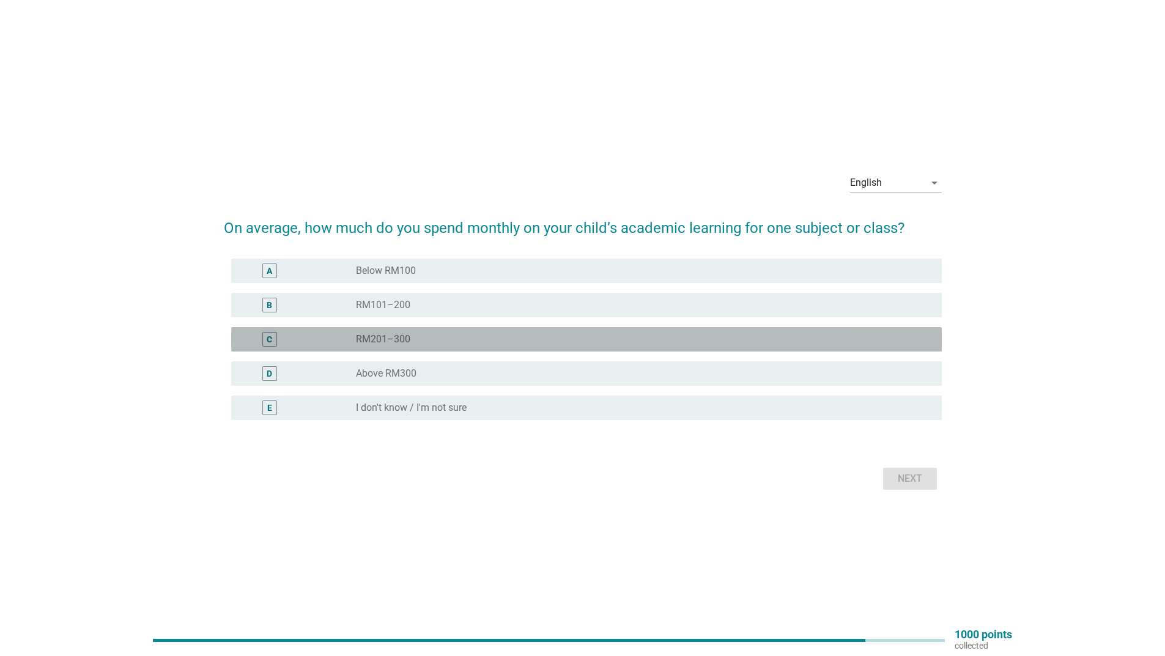
click at [380, 333] on label "RM201–300" at bounding box center [383, 339] width 54 height 12
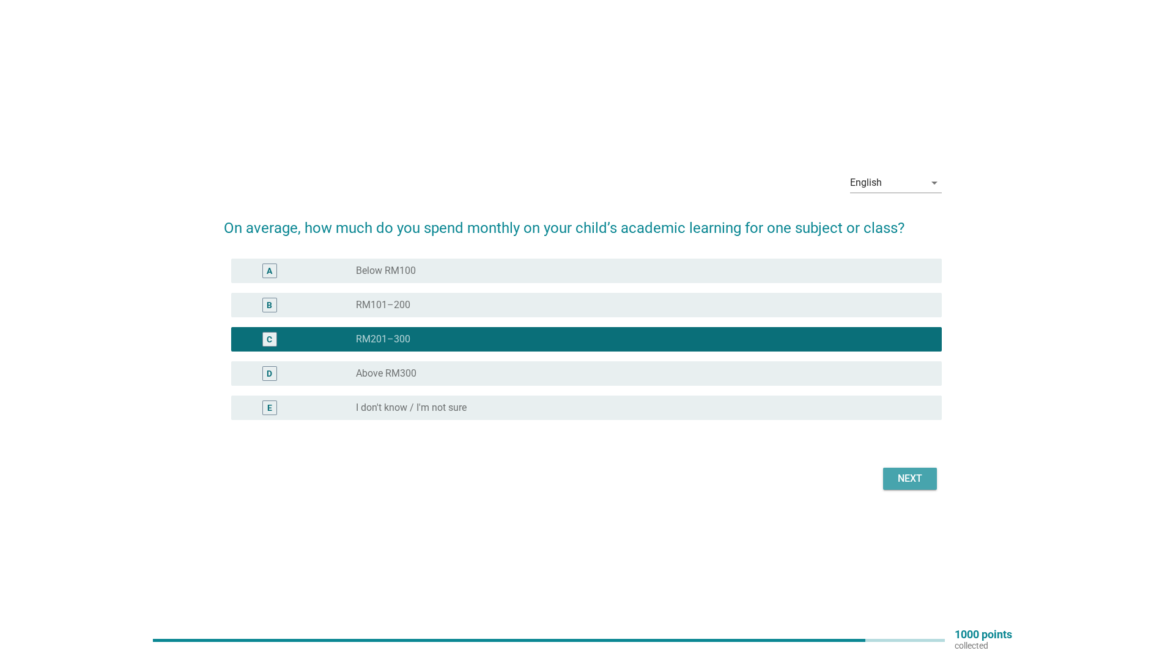
click at [890, 474] on button "Next" at bounding box center [910, 479] width 54 height 22
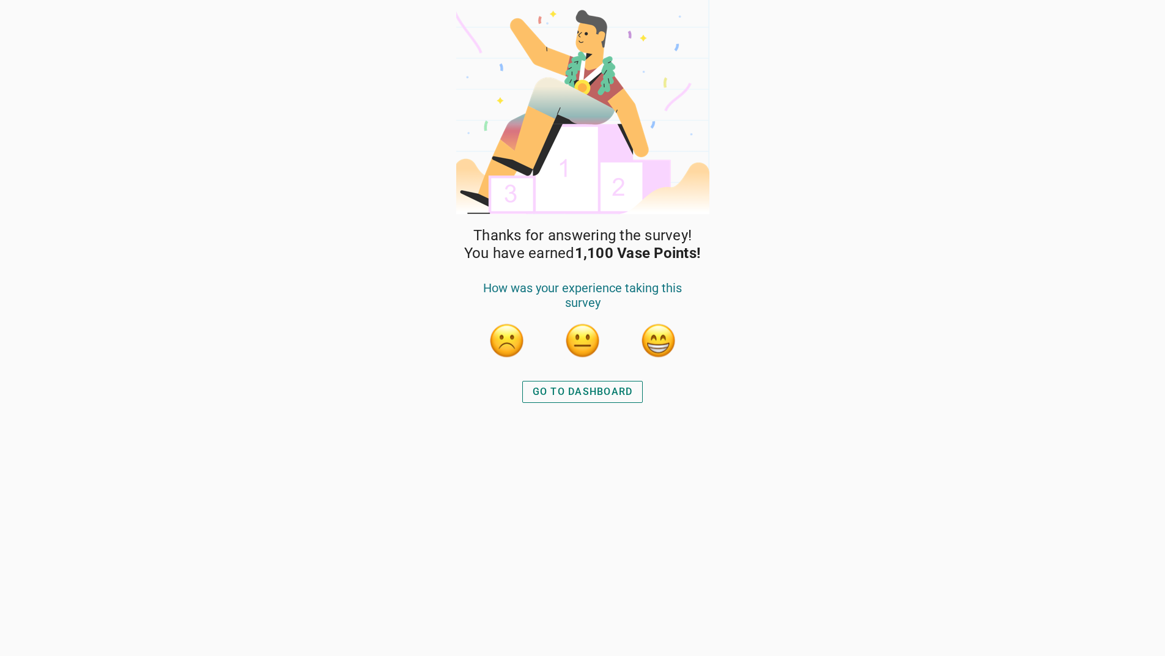
click at [600, 391] on div "GO TO DASHBOARD" at bounding box center [583, 392] width 100 height 15
click at [612, 388] on div "GO TO DASHBOARD" at bounding box center [583, 392] width 100 height 15
